Goal: Find specific page/section: Find specific page/section

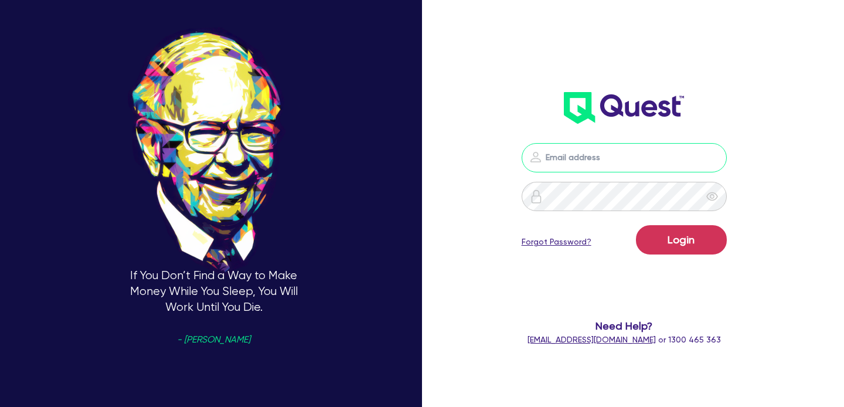
click at [610, 147] on input "email" at bounding box center [623, 157] width 205 height 29
type input "[EMAIL_ADDRESS][PERSON_NAME][DOMAIN_NAME]"
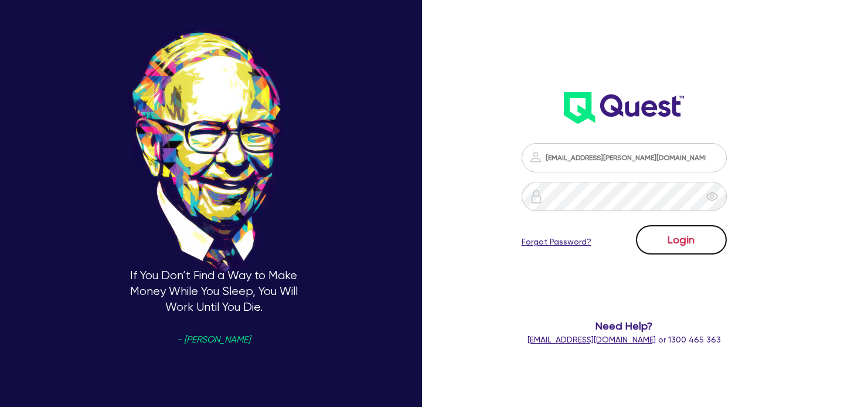
click at [669, 231] on button "Login" at bounding box center [681, 239] width 91 height 29
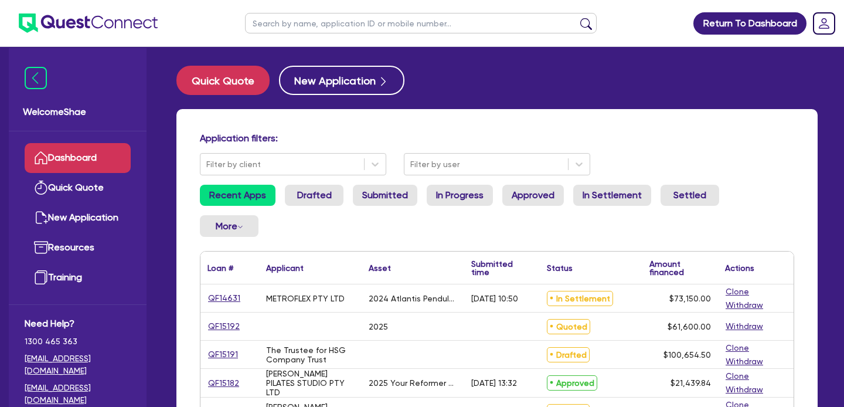
click at [272, 26] on input "text" at bounding box center [421, 23] width 352 height 21
paste input "QF14686"
type input "QF14686"
click at [577, 18] on button "submit" at bounding box center [586, 26] width 19 height 16
